Goal: Find specific page/section: Find specific page/section

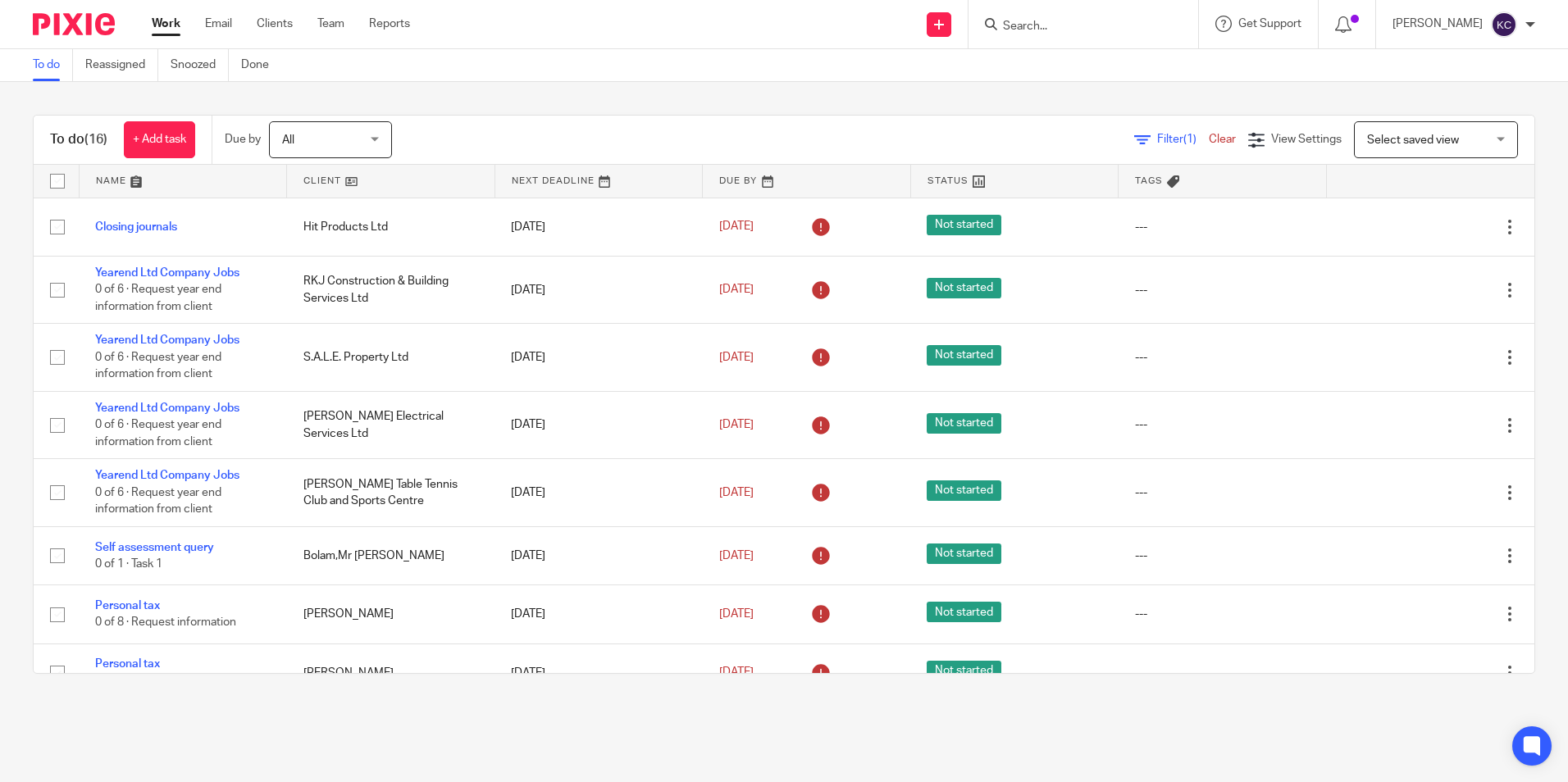
click at [1044, 23] on input "Search" at bounding box center [1075, 26] width 148 height 15
type input "simply fostering"
click button "submit" at bounding box center [0, 0] width 0 height 0
click at [1119, 75] on link at bounding box center [1142, 77] width 289 height 51
